Goal: Task Accomplishment & Management: Use online tool/utility

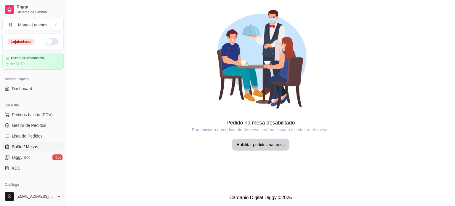
click at [41, 120] on ul "Pedidos balcão (PDV) Gestor de Pedidos Lista de Pedidos Salão / Mesas Diggy Bot…" at bounding box center [32, 141] width 61 height 63
click at [38, 125] on span "Gestor de Pedidos" at bounding box center [29, 125] width 34 height 6
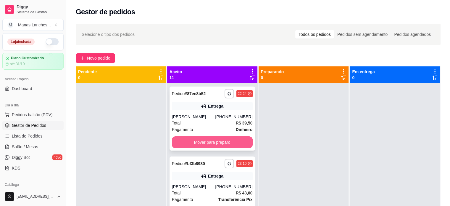
click at [207, 145] on button "Mover para preparo" at bounding box center [212, 142] width 81 height 12
click at [207, 145] on div "Mover para preparo" at bounding box center [212, 142] width 81 height 12
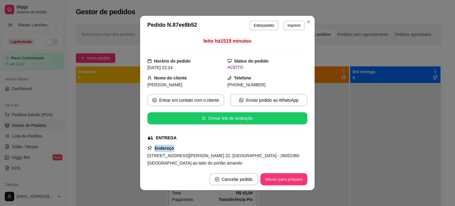
click at [207, 145] on div "Endereço [STREET_ADDRESS][PERSON_NAME] 22, [GEOGRAPHIC_DATA] - 26052360 [GEOGRA…" at bounding box center [227, 169] width 160 height 51
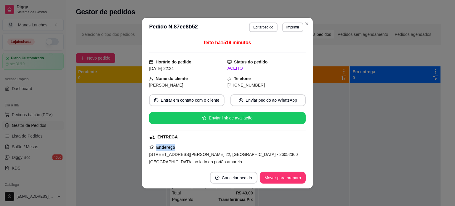
click at [207, 145] on div "Endereço [STREET_ADDRESS][PERSON_NAME] 22, [GEOGRAPHIC_DATA] - 26052360 [GEOGRA…" at bounding box center [227, 169] width 156 height 50
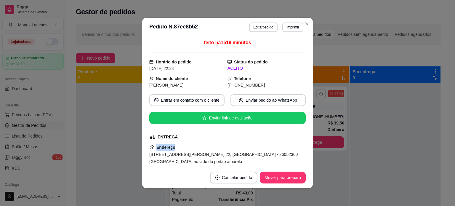
click at [207, 145] on div "Endereço [STREET_ADDRESS][PERSON_NAME] 22, [GEOGRAPHIC_DATA] - 26052360 [GEOGRA…" at bounding box center [227, 169] width 156 height 50
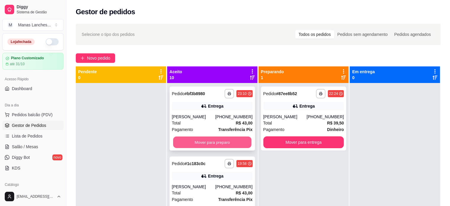
click at [236, 142] on button "Mover para preparo" at bounding box center [212, 142] width 78 height 12
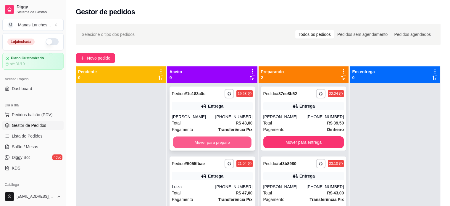
click at [213, 143] on button "Mover para preparo" at bounding box center [212, 142] width 78 height 12
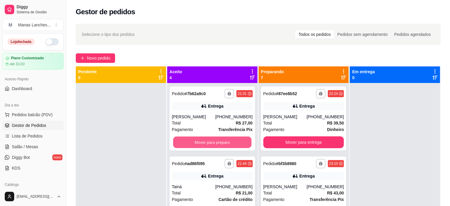
click at [213, 143] on button "Mover para preparo" at bounding box center [212, 142] width 78 height 12
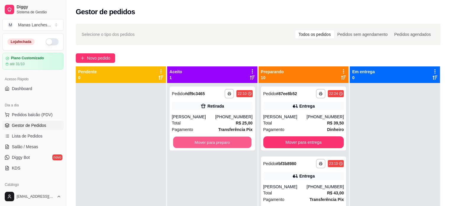
click at [213, 143] on button "Mover para preparo" at bounding box center [212, 142] width 78 height 12
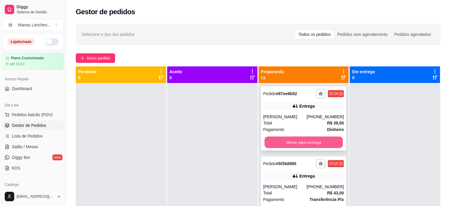
click at [311, 145] on button "Mover para entrega" at bounding box center [304, 142] width 78 height 12
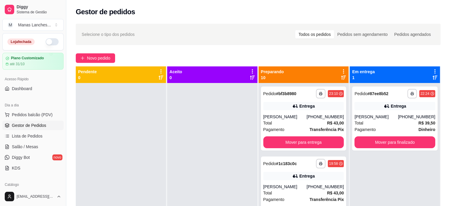
click at [333, 57] on div "Novo pedido" at bounding box center [258, 57] width 365 height 9
click at [341, 71] on icon at bounding box center [343, 71] width 5 height 5
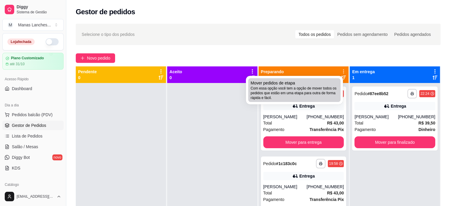
click at [308, 87] on span "Com essa opção você tem a opção de mover todos os pedidos que estão em uma etap…" at bounding box center [295, 93] width 88 height 14
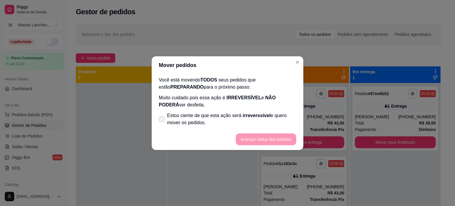
click at [196, 125] on span "Estou ciente de que esta ação será irreverssível e quero mover os pedidos." at bounding box center [231, 119] width 129 height 14
click at [162, 124] on input "Estou ciente de que esta ação será irreverssível e quero mover os pedidos." at bounding box center [160, 122] width 4 height 4
checkbox input "true"
click at [248, 135] on button "Avançar status dos pedidos" at bounding box center [265, 139] width 59 height 12
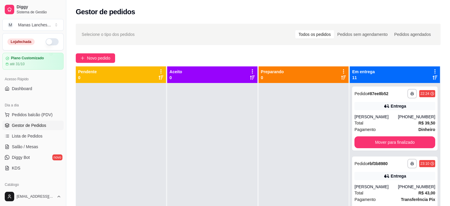
click at [432, 70] on icon at bounding box center [434, 71] width 5 height 5
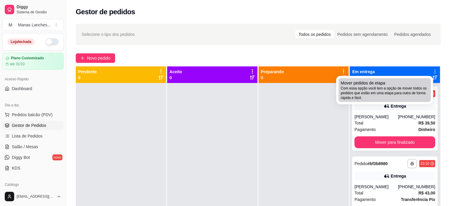
click at [413, 85] on div "Mover pedidos de etapa Com essa opção você tem a opção de mover todos os pedido…" at bounding box center [385, 90] width 88 height 20
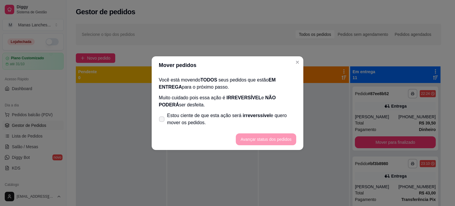
click at [164, 115] on label "Estou ciente de que esta ação será irreverssível e quero mover os pedidos." at bounding box center [227, 119] width 142 height 19
click at [162, 120] on input "Estou ciente de que esta ação será irreverssível e quero mover os pedidos." at bounding box center [160, 122] width 4 height 4
checkbox input "true"
click at [262, 138] on button "Avançar status dos pedidos" at bounding box center [265, 139] width 59 height 12
